Goal: Task Accomplishment & Management: Manage account settings

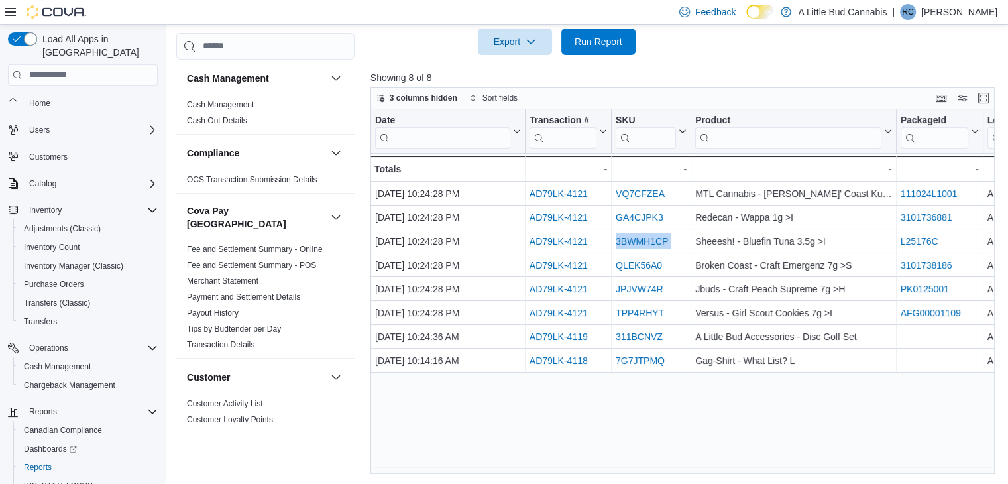
scroll to position [0, 100]
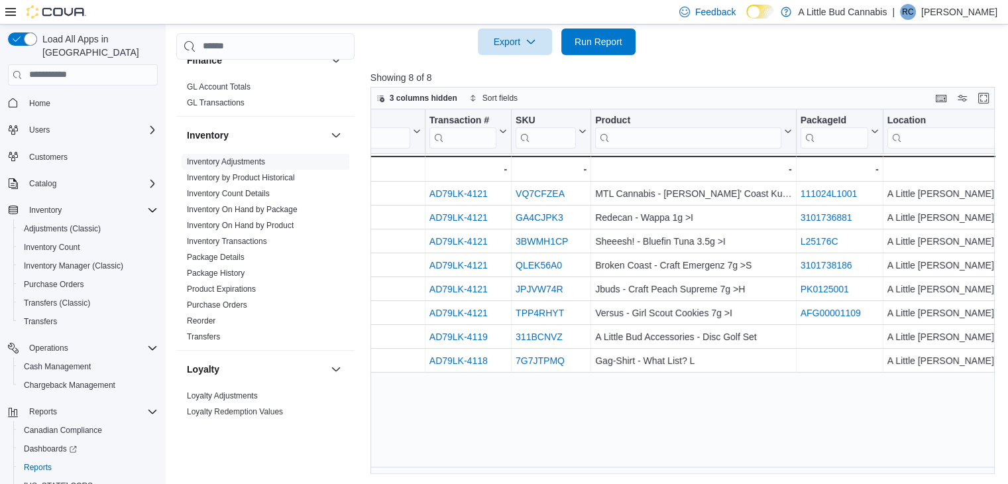
click at [605, 407] on div "Date Click to view column header actions Transaction # Click to view column hea…" at bounding box center [685, 291] width 631 height 364
click at [40, 316] on span "Transfers" at bounding box center [40, 321] width 33 height 11
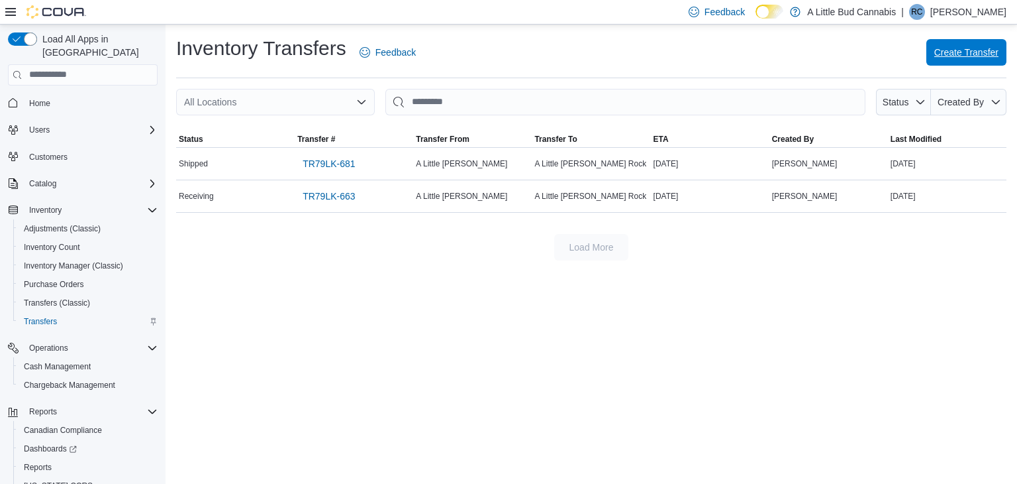
click at [935, 56] on span "Create Transfer" at bounding box center [967, 52] width 64 height 13
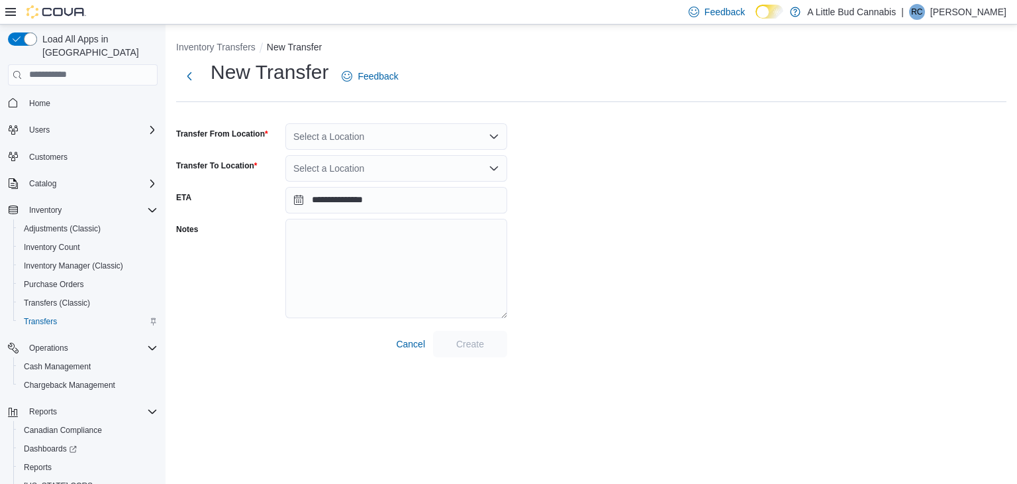
drag, startPoint x: 419, startPoint y: 126, endPoint x: 416, endPoint y: 133, distance: 8.0
click at [419, 126] on div "Select a Location" at bounding box center [397, 136] width 222 height 26
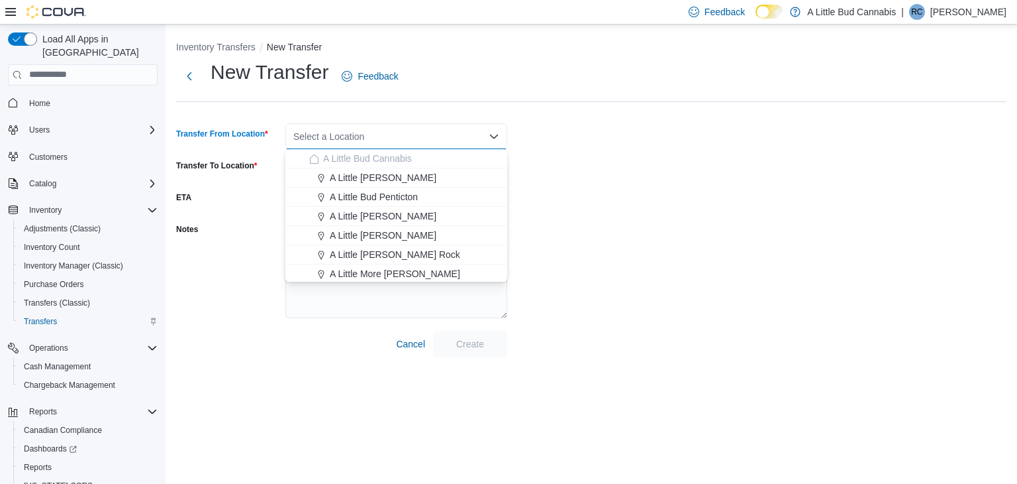
click at [416, 133] on div "Select a Location Combo box. Selected. Combo box input. Select a Location. Type…" at bounding box center [397, 136] width 222 height 26
click at [418, 236] on div "A Little [PERSON_NAME]" at bounding box center [404, 235] width 190 height 13
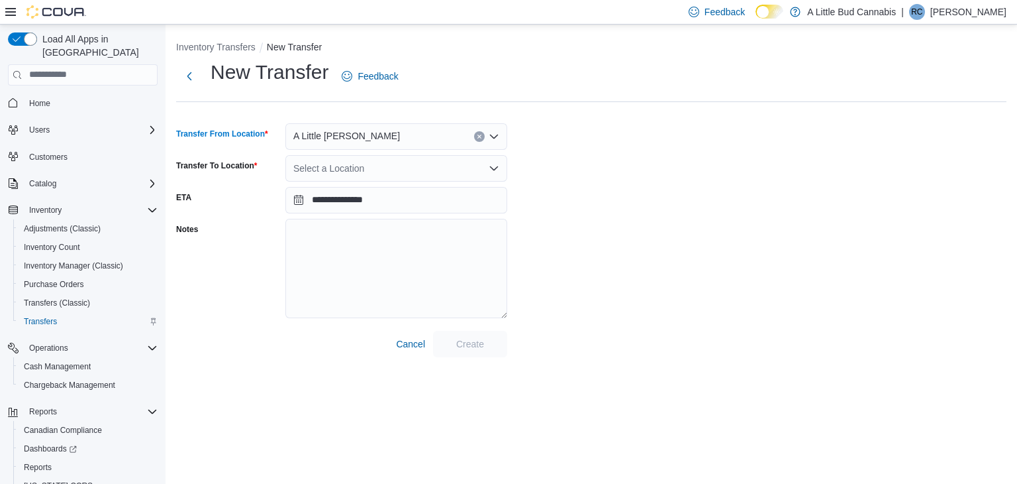
click at [367, 170] on form "**********" at bounding box center [341, 235] width 331 height 244
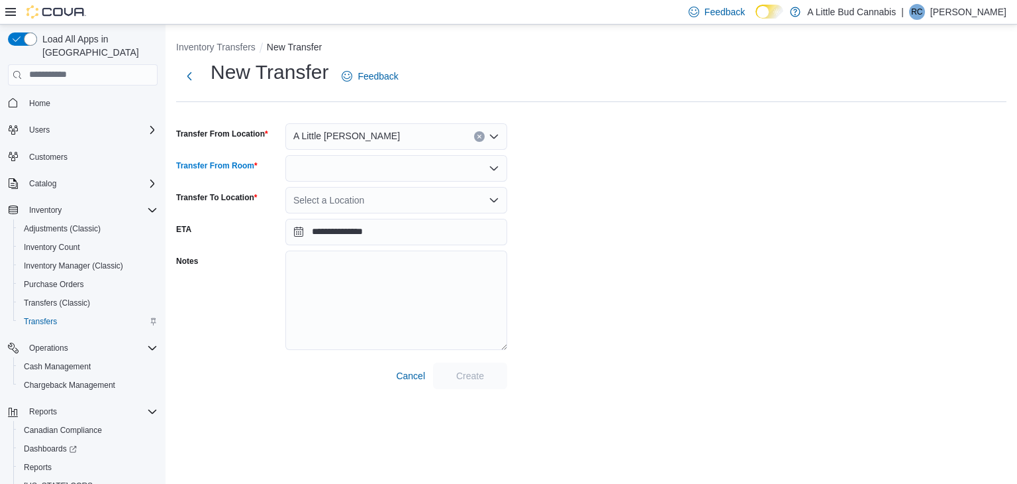
click at [380, 174] on div at bounding box center [397, 168] width 222 height 26
click at [353, 187] on span "Fulfillment" at bounding box center [404, 189] width 190 height 13
click at [356, 205] on div "Select a Location" at bounding box center [397, 200] width 222 height 26
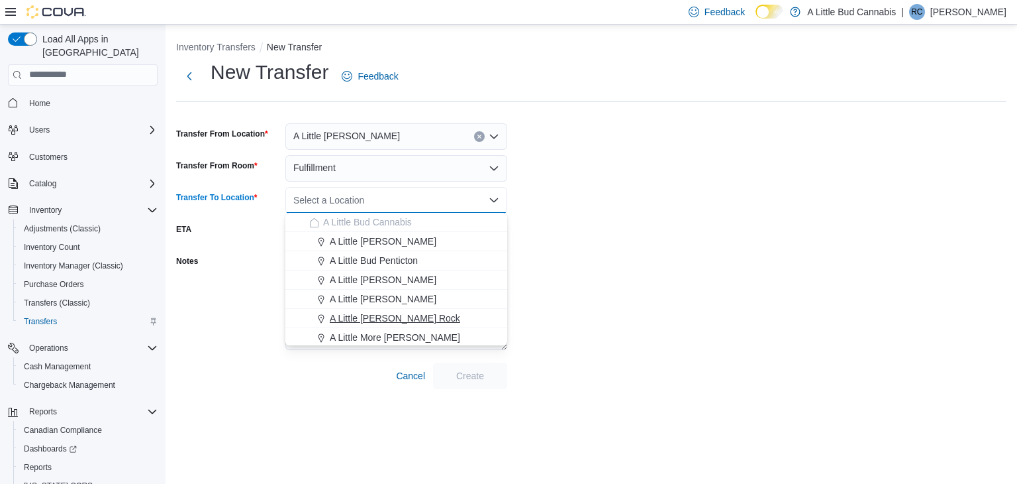
click at [416, 313] on span "A Little [PERSON_NAME] Rock" at bounding box center [395, 317] width 130 height 13
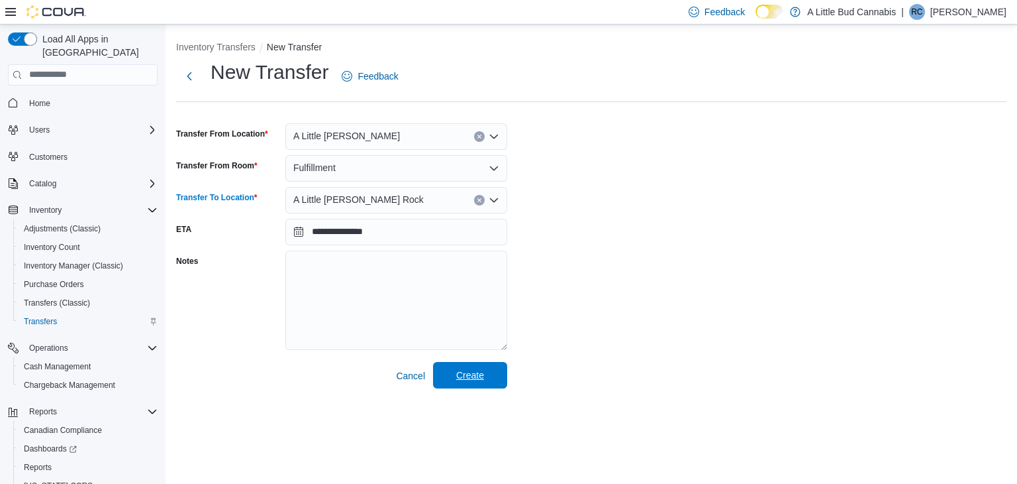
click at [482, 377] on span "Create" at bounding box center [470, 374] width 28 height 13
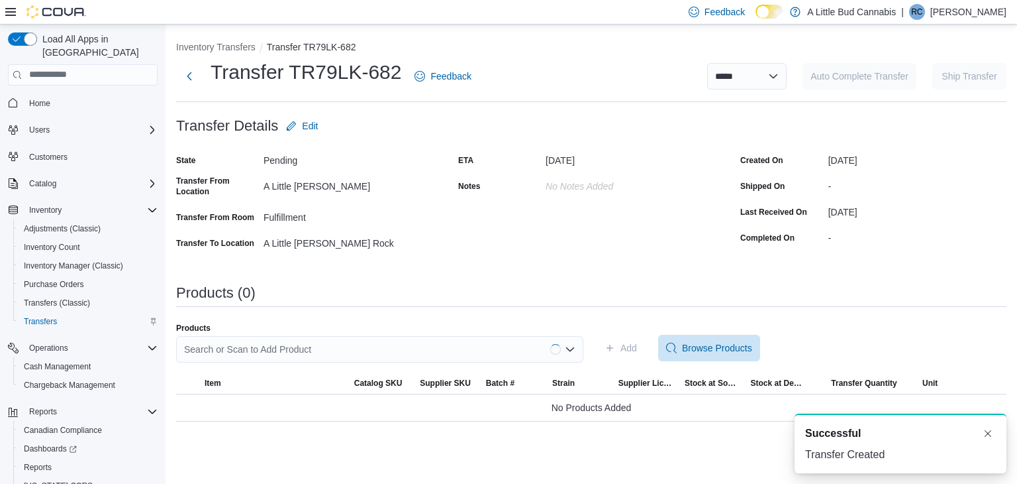
click at [286, 351] on div "Search or Scan to Add Product" at bounding box center [379, 349] width 407 height 26
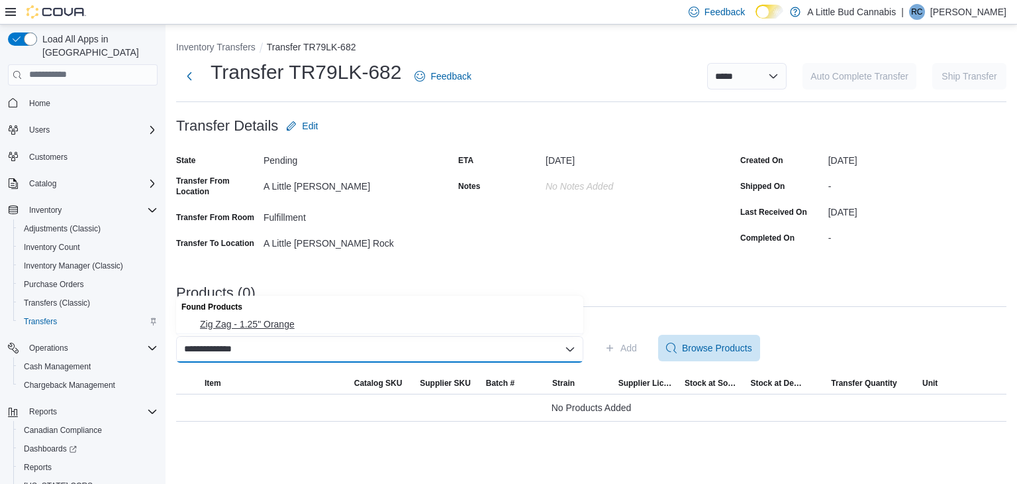
type input "**********"
click at [305, 331] on button "Zig Zag - 1.25" Orange" at bounding box center [379, 324] width 407 height 19
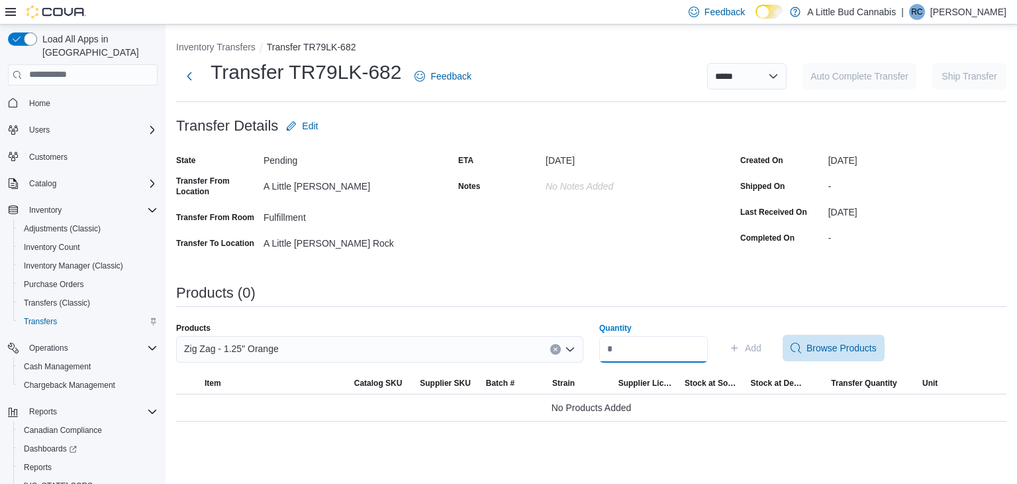
click at [616, 352] on input "Quantity" at bounding box center [653, 349] width 109 height 26
type input "**"
click at [761, 354] on span "Add" at bounding box center [745, 348] width 32 height 26
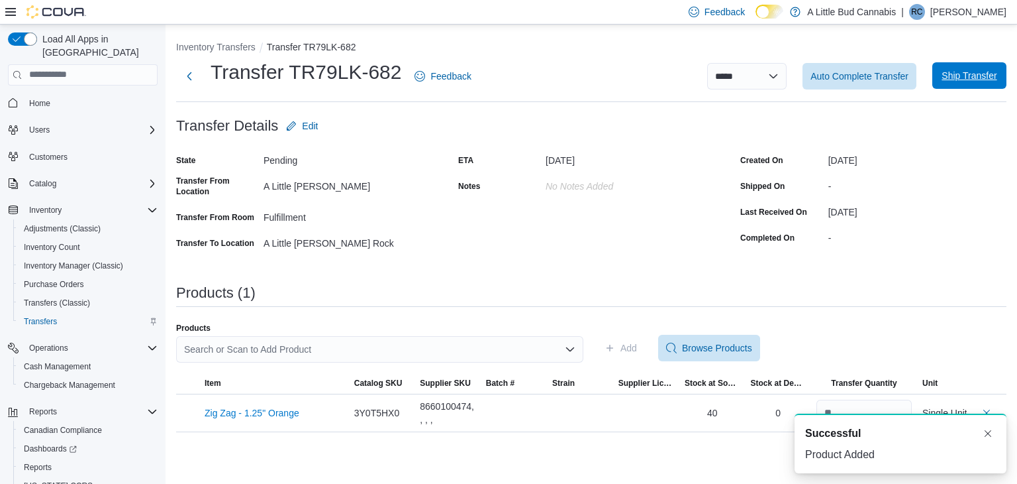
click at [954, 81] on span "Ship Transfer" at bounding box center [969, 75] width 55 height 13
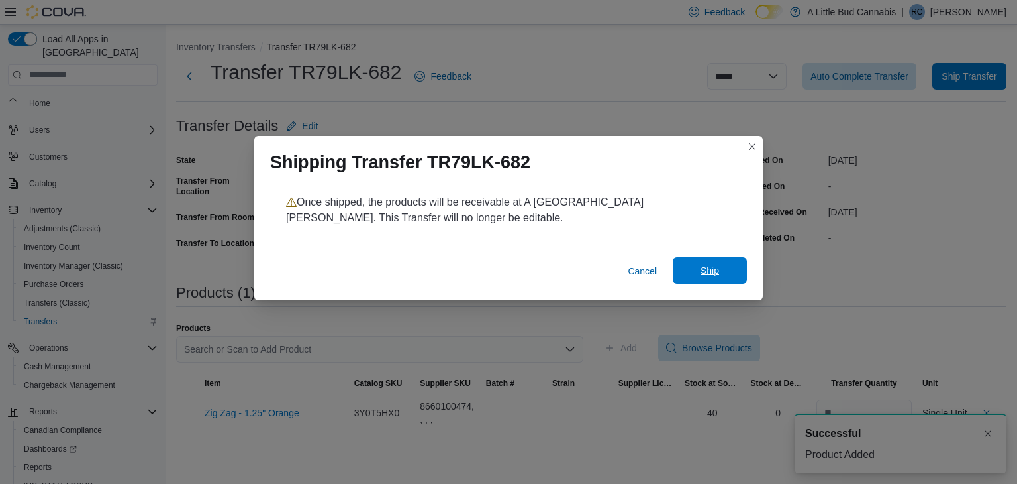
click at [700, 262] on span "Ship" at bounding box center [710, 270] width 58 height 26
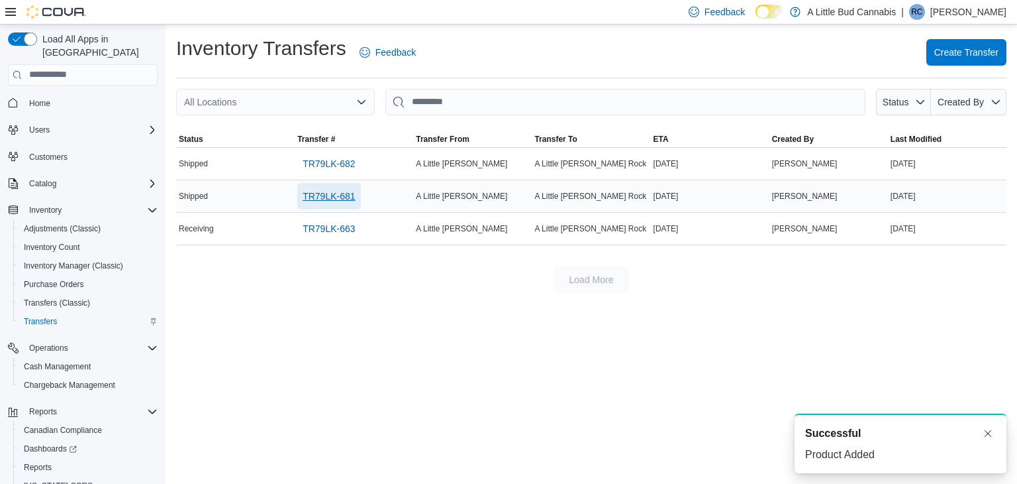
click at [346, 197] on span "TR79LK-681" at bounding box center [329, 195] width 52 height 13
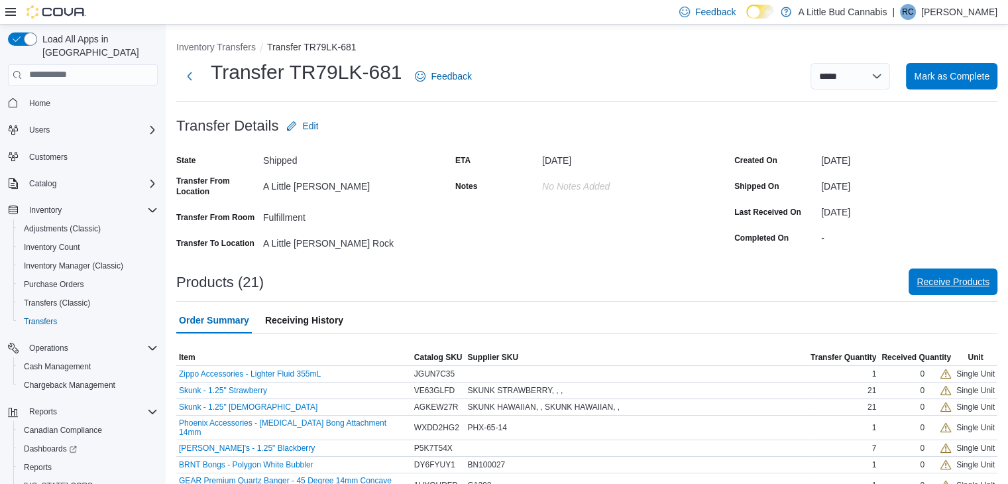
click at [975, 282] on span "Receive Products" at bounding box center [952, 281] width 73 height 13
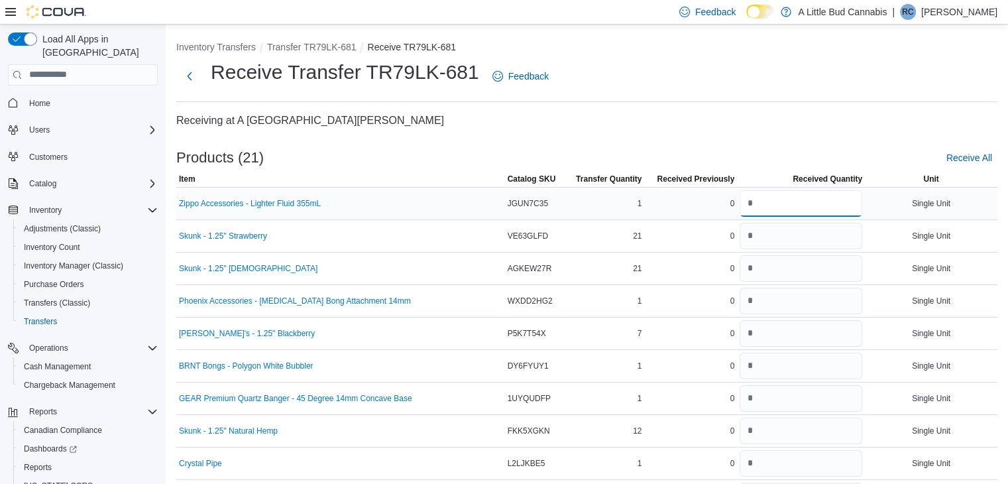
click at [786, 202] on input "number" at bounding box center [800, 203] width 123 height 26
type input "*"
click at [786, 244] on input "number" at bounding box center [800, 236] width 123 height 26
type input "**"
click at [774, 272] on input "number" at bounding box center [800, 268] width 123 height 26
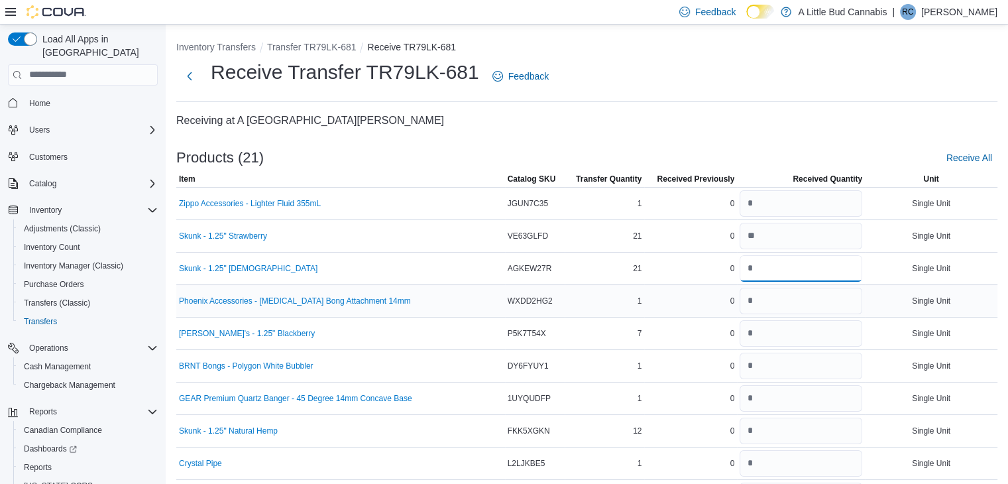
type input "**"
click at [769, 299] on input "number" at bounding box center [800, 300] width 123 height 26
type input "*"
click at [768, 332] on input "number" at bounding box center [800, 333] width 123 height 26
type input "*"
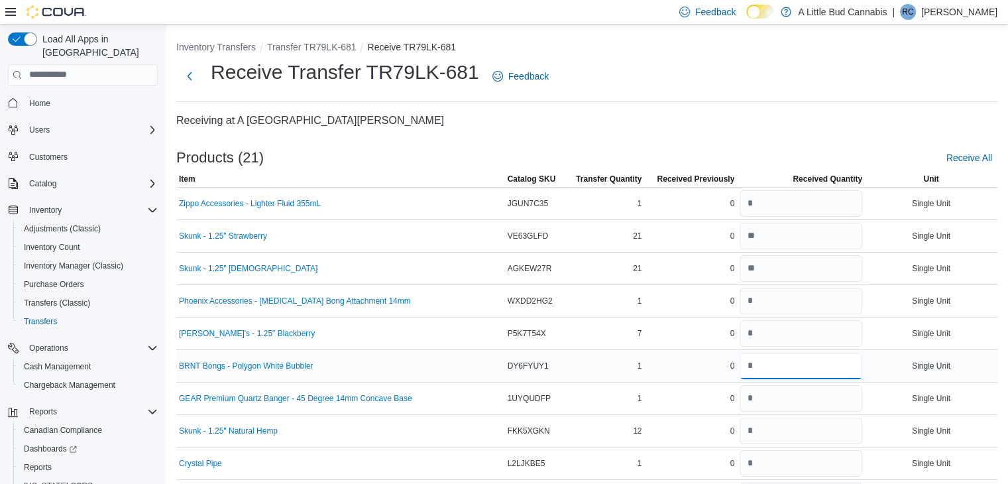
click at [768, 366] on input "number" at bounding box center [800, 365] width 123 height 26
type input "*"
click at [772, 398] on input "number" at bounding box center [800, 398] width 123 height 26
type input "*"
click at [768, 438] on input "number" at bounding box center [800, 430] width 123 height 26
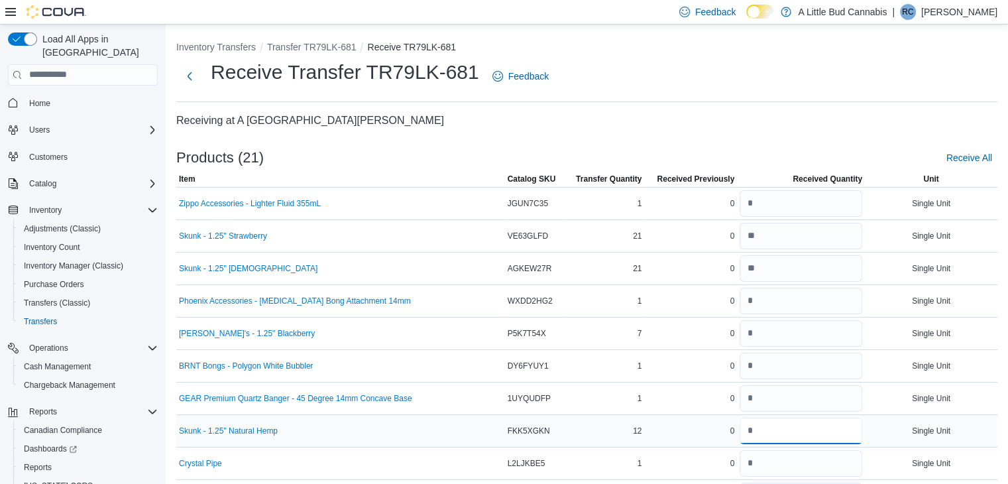
type input "**"
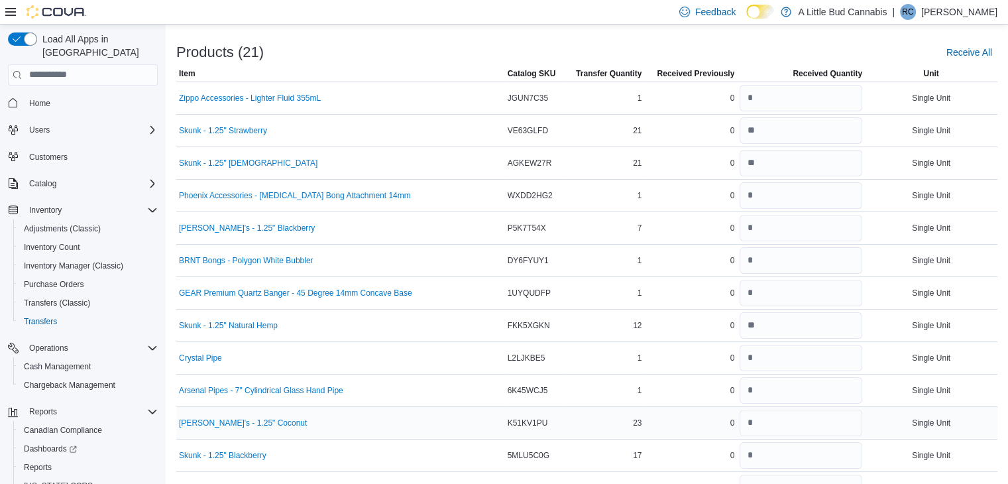
scroll to position [132, 0]
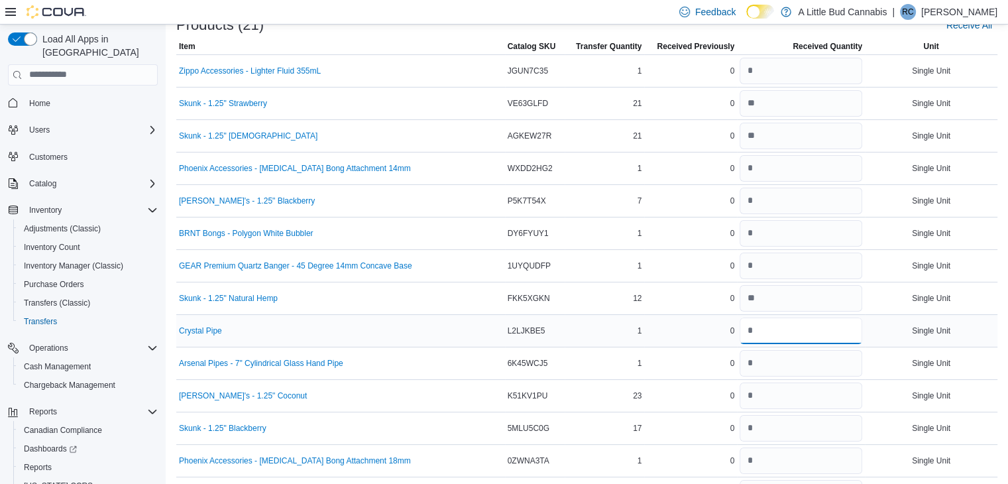
click at [753, 329] on input "number" at bounding box center [800, 330] width 123 height 26
type input "*"
click at [761, 365] on input "number" at bounding box center [800, 363] width 123 height 26
type input "*"
click at [759, 391] on input "number" at bounding box center [800, 395] width 123 height 26
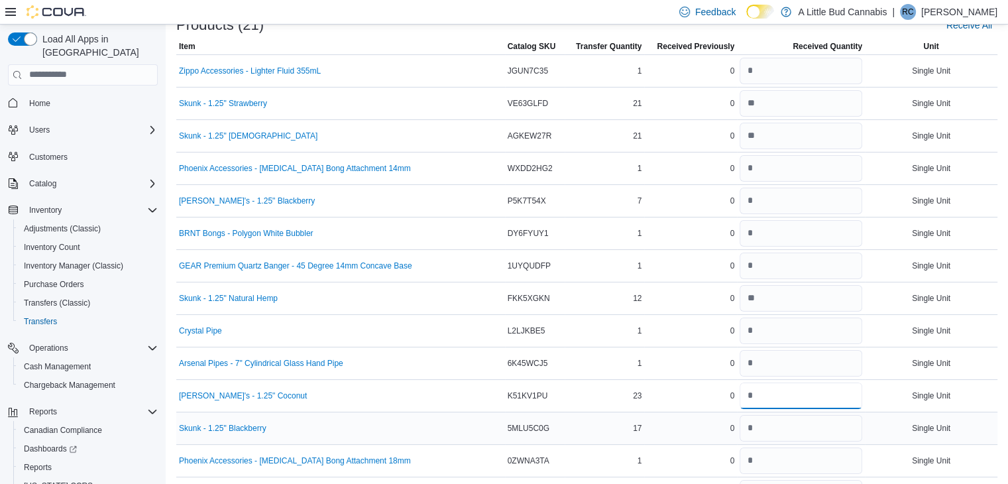
type input "**"
click at [757, 419] on input "number" at bounding box center [800, 428] width 123 height 26
type input "**"
click at [753, 456] on input "number" at bounding box center [800, 460] width 123 height 26
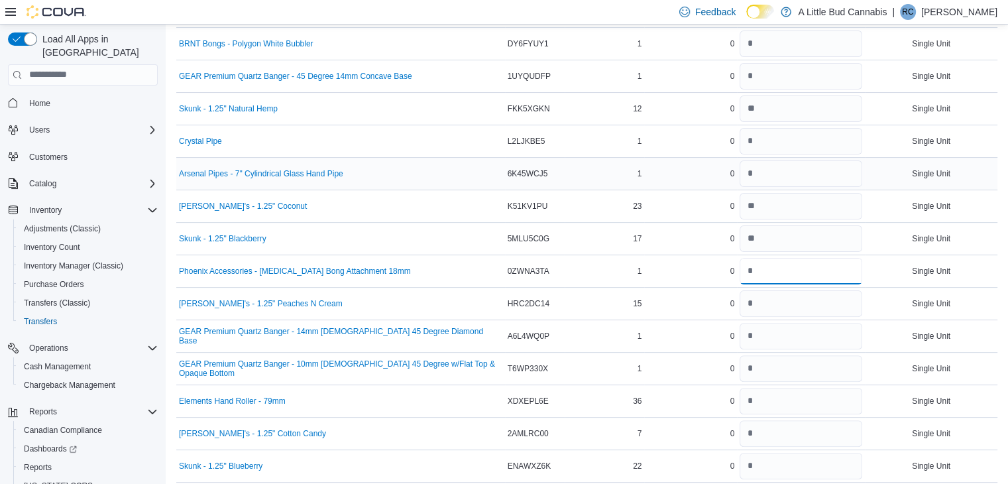
scroll to position [331, 0]
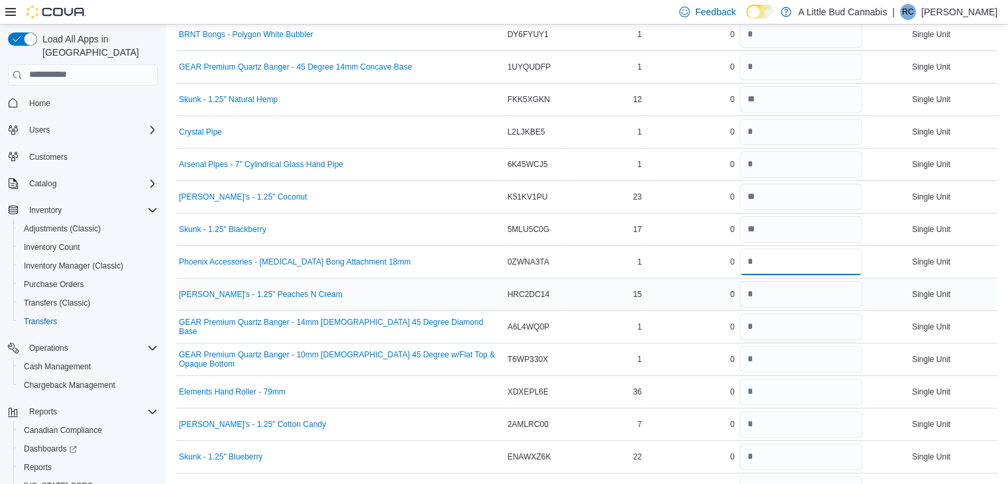
type input "*"
click at [762, 295] on input "number" at bounding box center [800, 294] width 123 height 26
type input "**"
click at [755, 328] on input "number" at bounding box center [800, 326] width 123 height 26
type input "*"
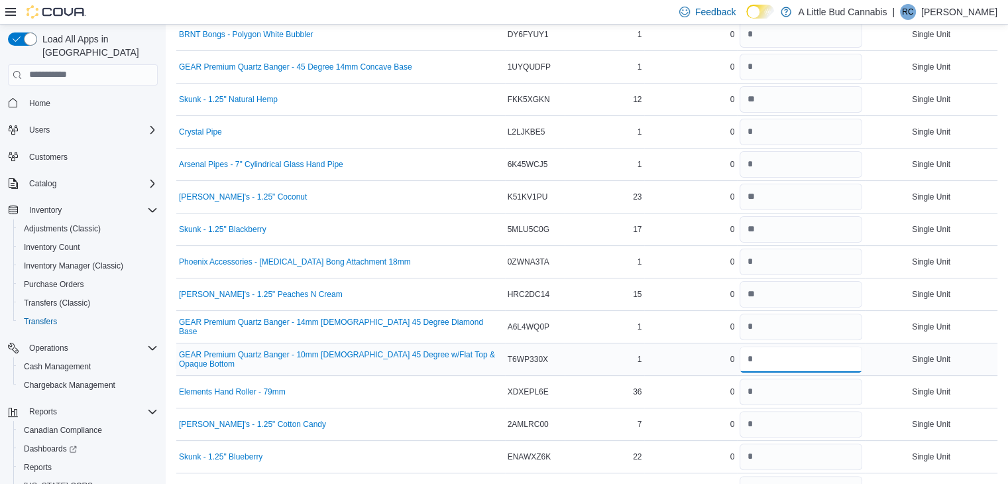
click at [766, 358] on input "number" at bounding box center [800, 359] width 123 height 26
type input "*"
click at [763, 393] on input "number" at bounding box center [800, 391] width 123 height 26
type input "**"
click at [759, 419] on input "number" at bounding box center [800, 424] width 123 height 26
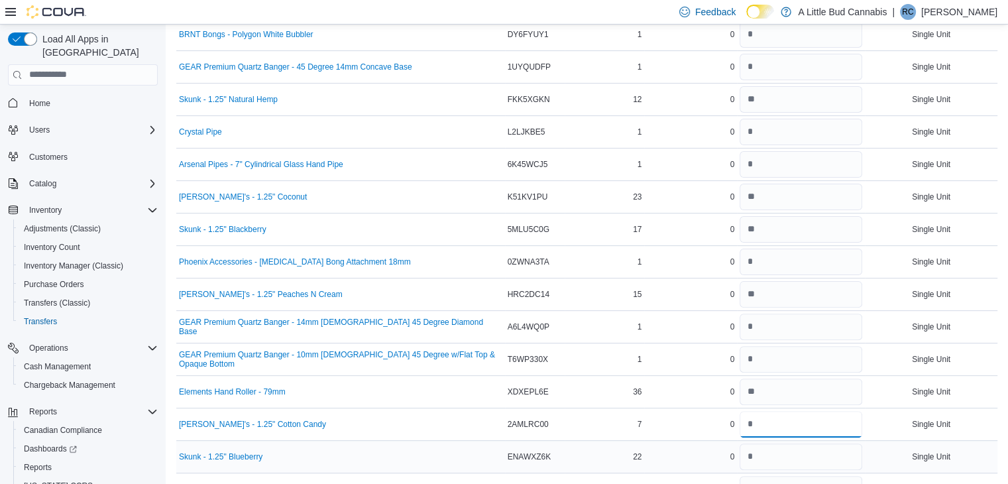
type input "*"
click at [764, 454] on input "number" at bounding box center [800, 456] width 123 height 26
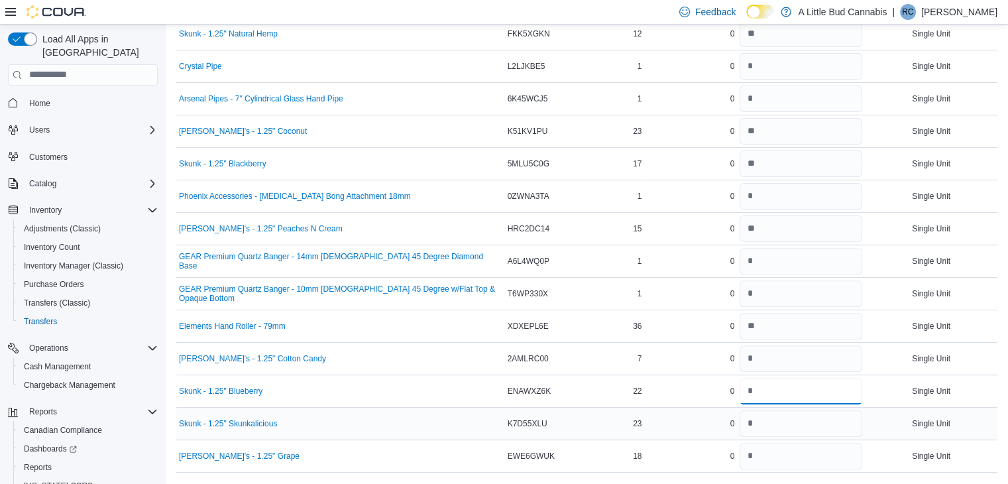
scroll to position [397, 0]
type input "**"
click at [763, 413] on input "number" at bounding box center [800, 422] width 123 height 26
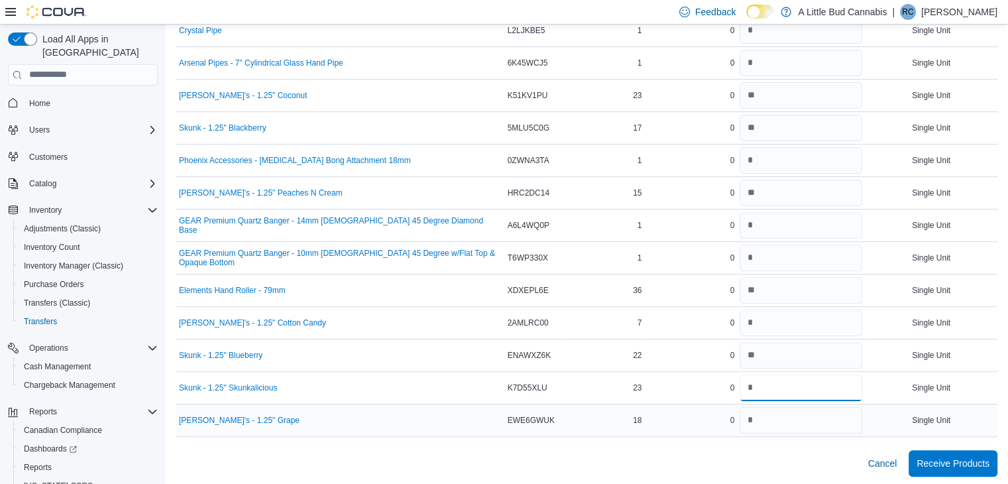
type input "**"
click at [762, 410] on input "number" at bounding box center [800, 420] width 123 height 26
type input "**"
click at [959, 464] on span "Receive Products" at bounding box center [952, 462] width 73 height 13
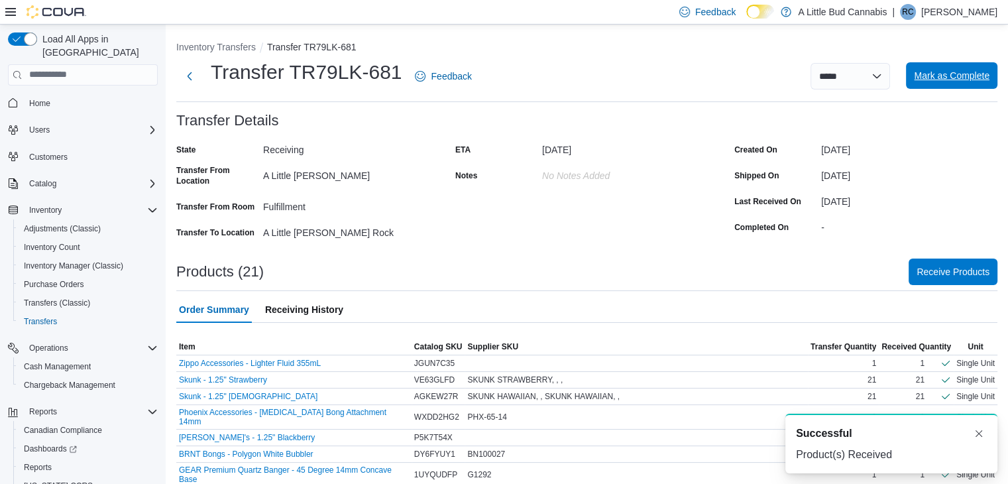
click at [949, 78] on span "Mark as Complete" at bounding box center [951, 75] width 76 height 13
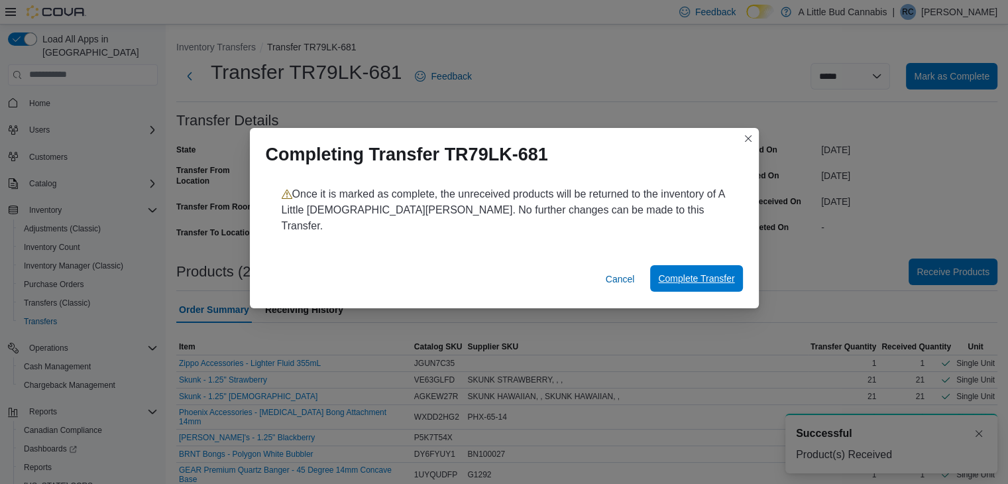
click at [673, 272] on span "Complete Transfer" at bounding box center [696, 278] width 76 height 13
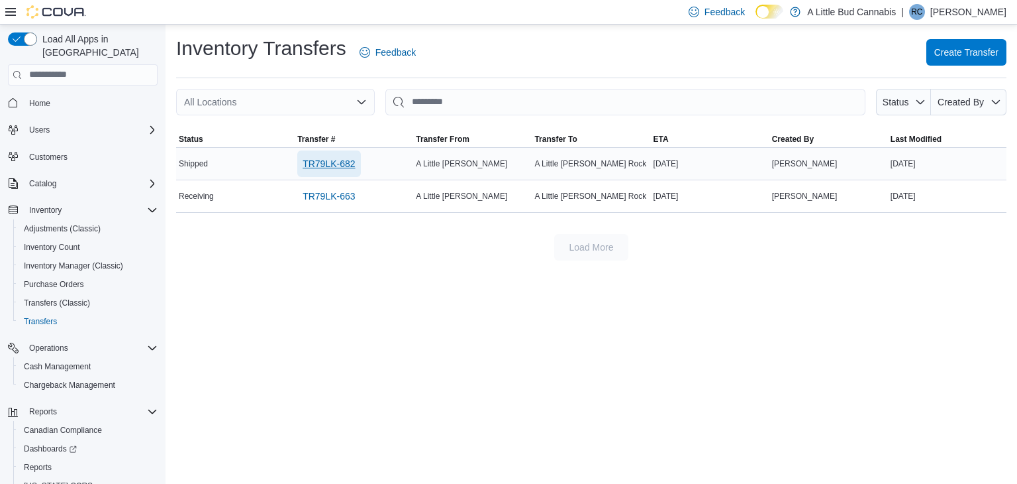
click at [342, 162] on span "TR79LK-682" at bounding box center [329, 163] width 52 height 13
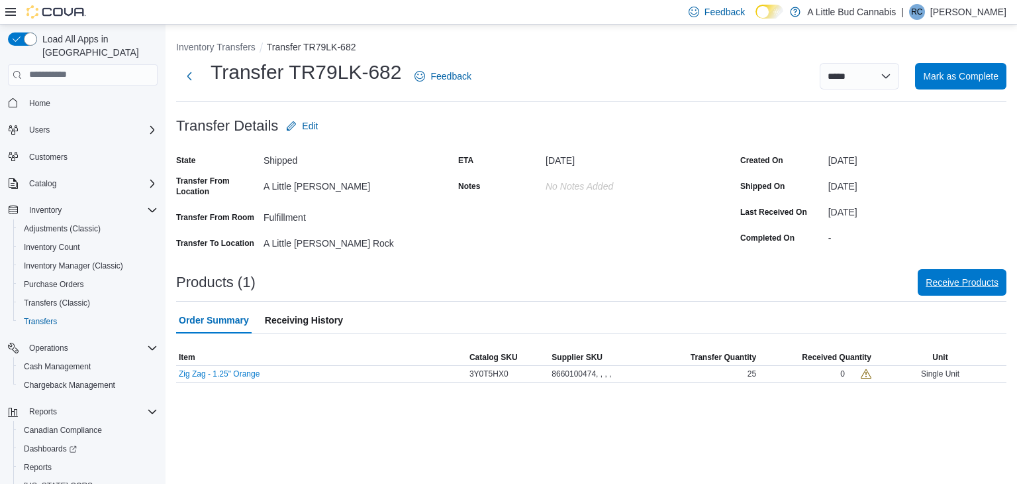
drag, startPoint x: 963, startPoint y: 279, endPoint x: 964, endPoint y: 286, distance: 7.6
click at [964, 283] on span "Receive Products" at bounding box center [962, 282] width 73 height 13
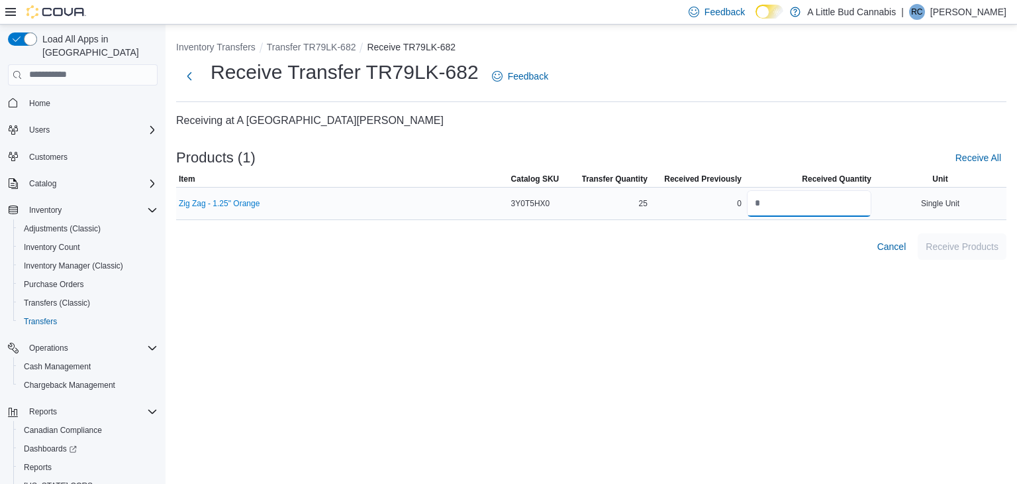
click at [760, 210] on input "number" at bounding box center [809, 203] width 125 height 26
type input "**"
click at [963, 102] on div "Inventory Transfers Transfer TR79LK-682 Receive TR79LK-682 Receive Transfer TR7…" at bounding box center [591, 149] width 831 height 219
click at [976, 249] on span "Receive Products" at bounding box center [962, 245] width 73 height 13
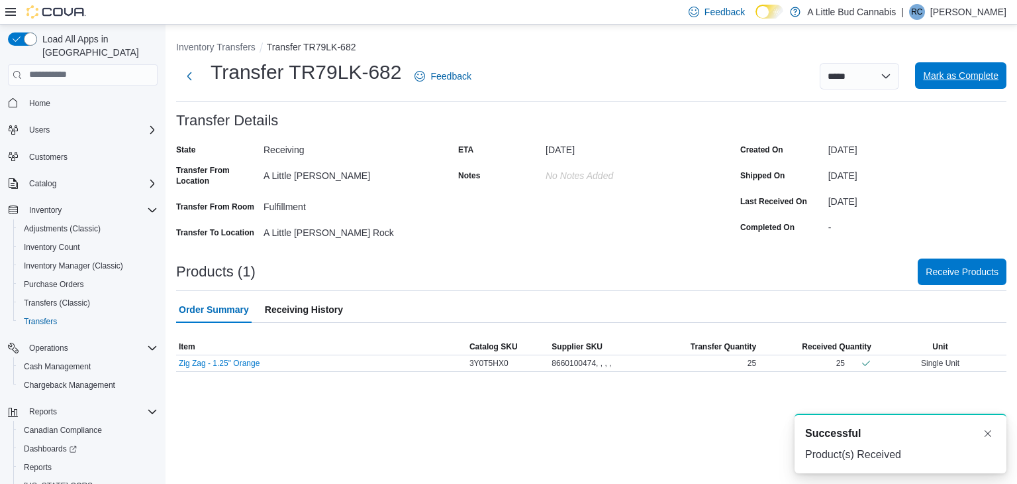
click at [957, 66] on span "Mark as Complete" at bounding box center [961, 75] width 76 height 26
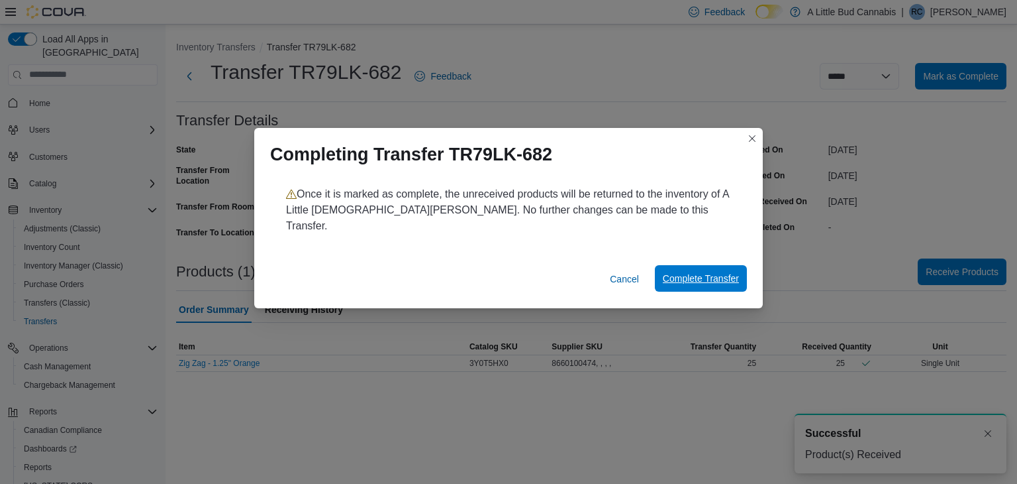
click at [709, 274] on span "Complete Transfer" at bounding box center [701, 278] width 76 height 13
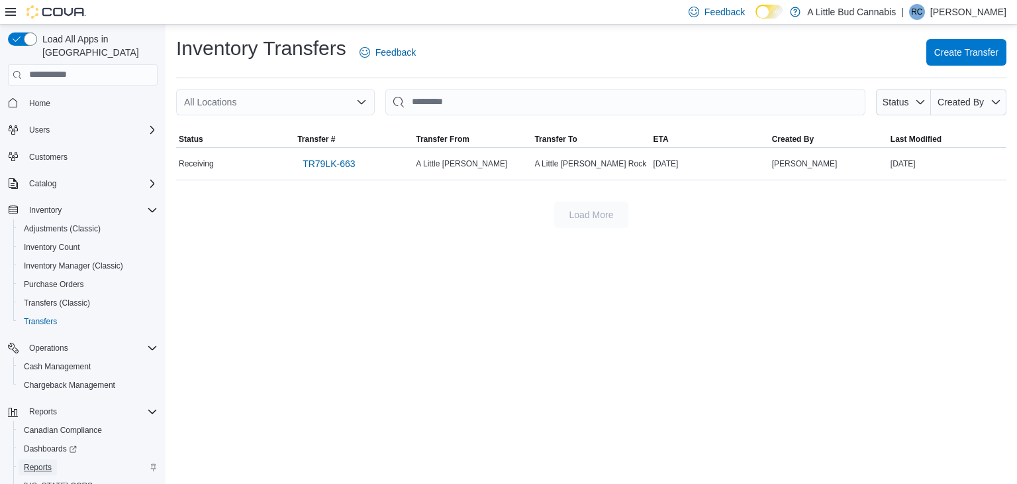
click at [53, 459] on link "Reports" at bounding box center [38, 467] width 38 height 16
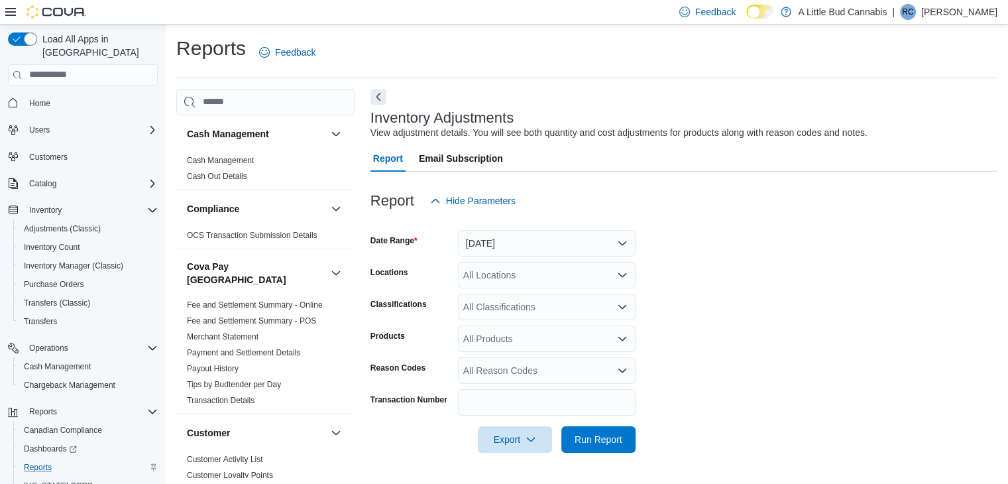
scroll to position [5, 0]
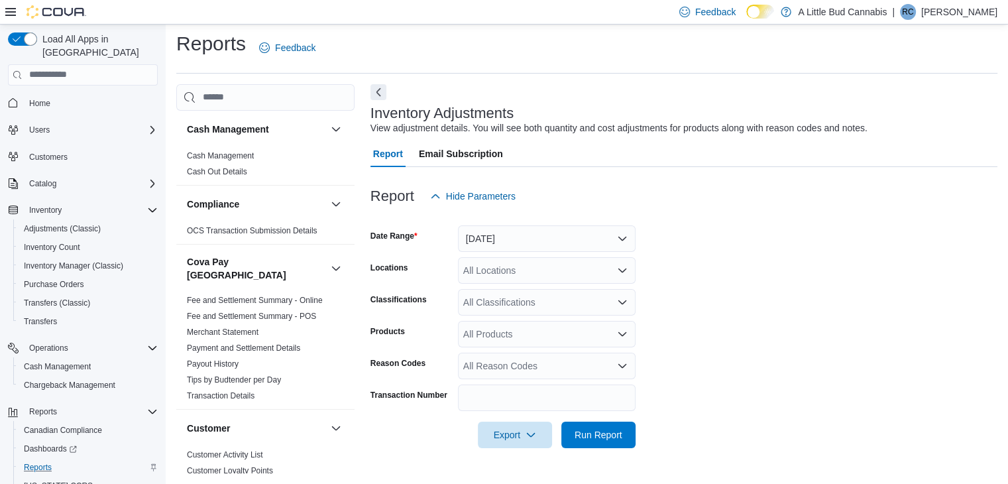
drag, startPoint x: 225, startPoint y: 154, endPoint x: 335, endPoint y: 202, distance: 120.7
click at [225, 154] on link "Cash Management" at bounding box center [220, 155] width 67 height 9
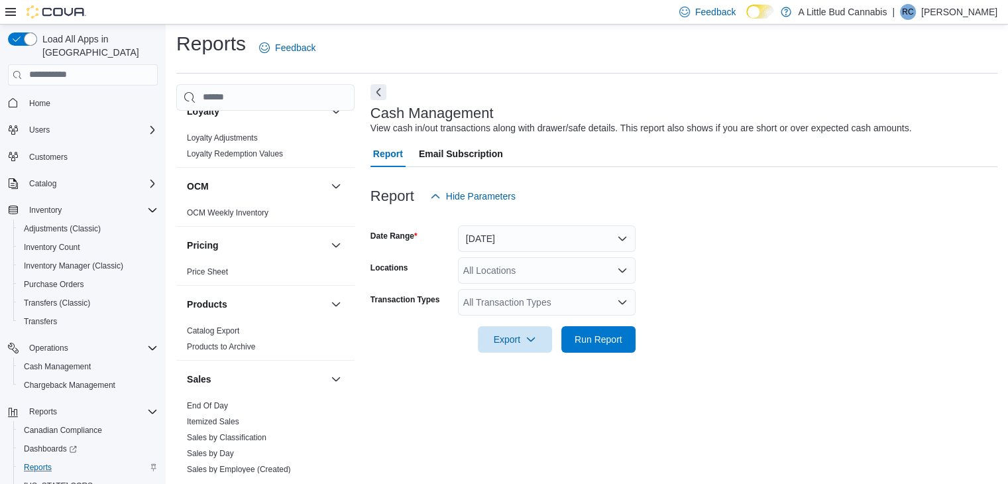
scroll to position [994, 0]
